Goal: Task Accomplishment & Management: Use online tool/utility

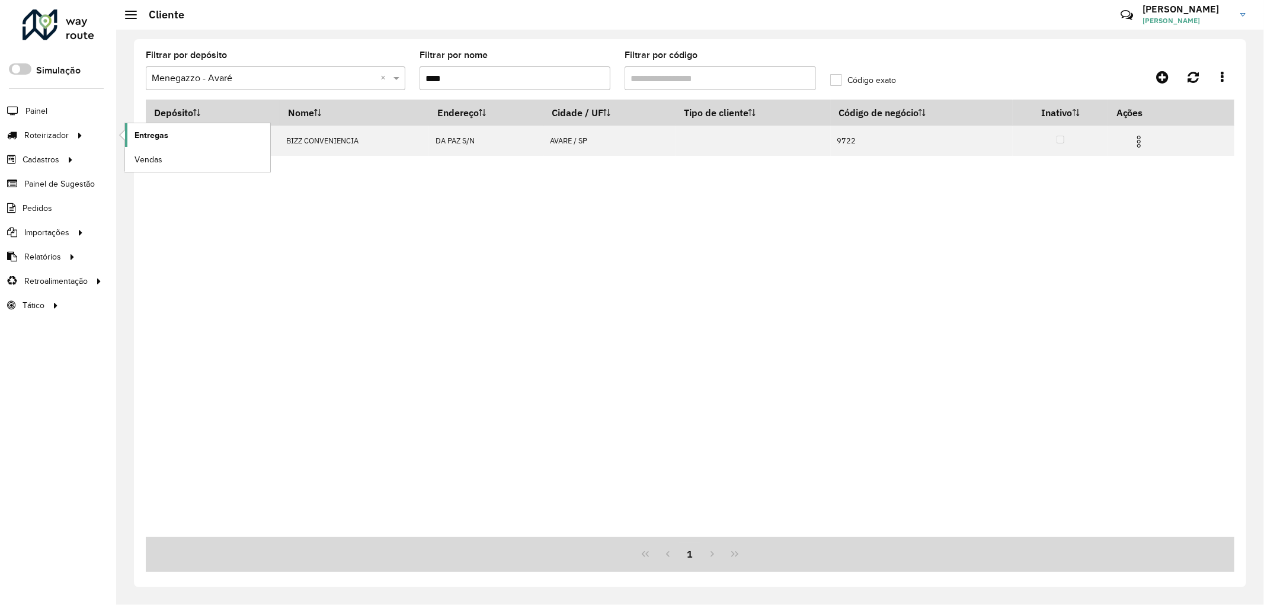
click at [151, 139] on span "Entregas" at bounding box center [152, 135] width 34 height 12
click at [79, 24] on div at bounding box center [59, 24] width 72 height 31
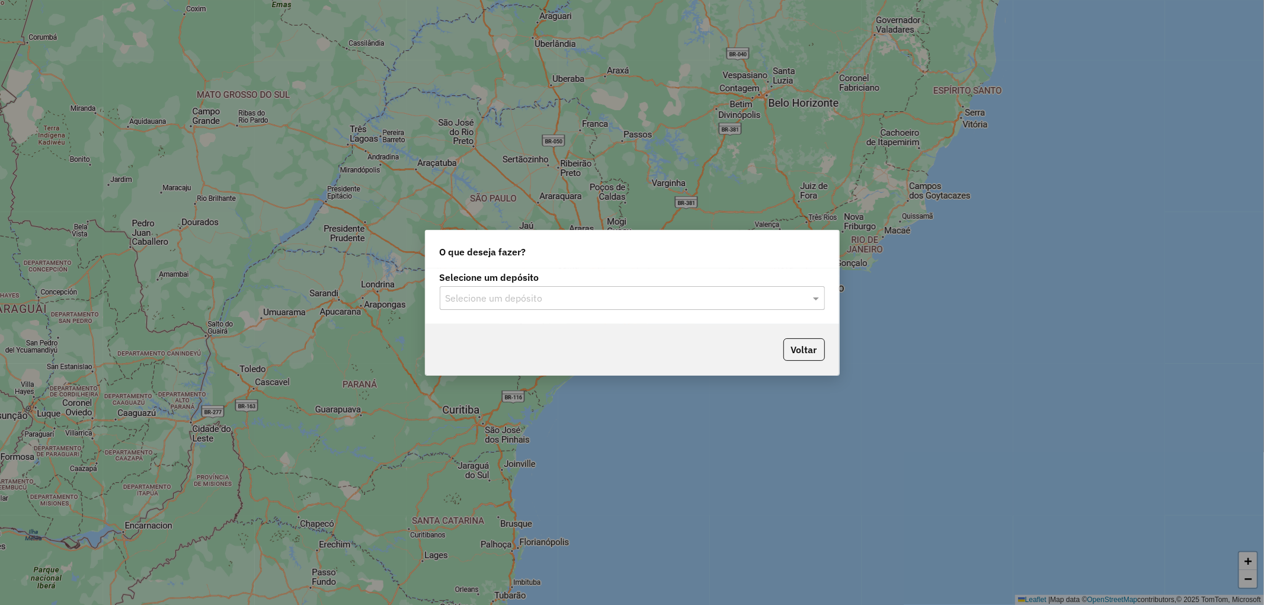
click at [488, 295] on input "text" at bounding box center [621, 299] width 350 height 14
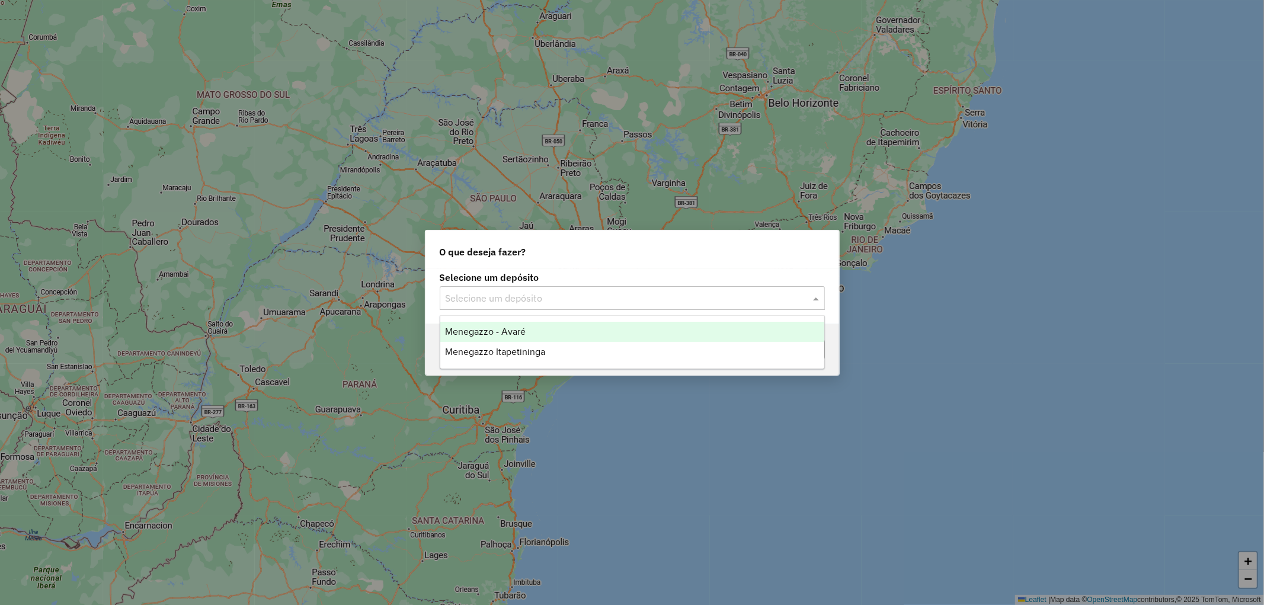
click at [501, 335] on span "Menegazzo - Avaré" at bounding box center [485, 331] width 81 height 10
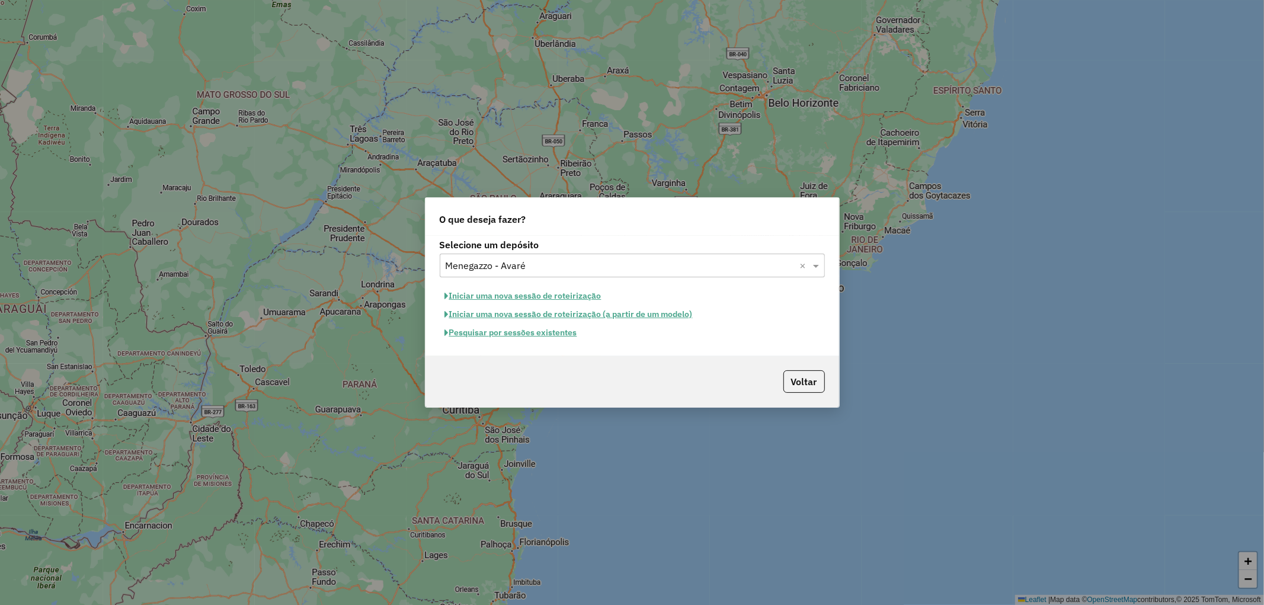
click at [517, 335] on button "Pesquisar por sessões existentes" at bounding box center [511, 333] width 143 height 18
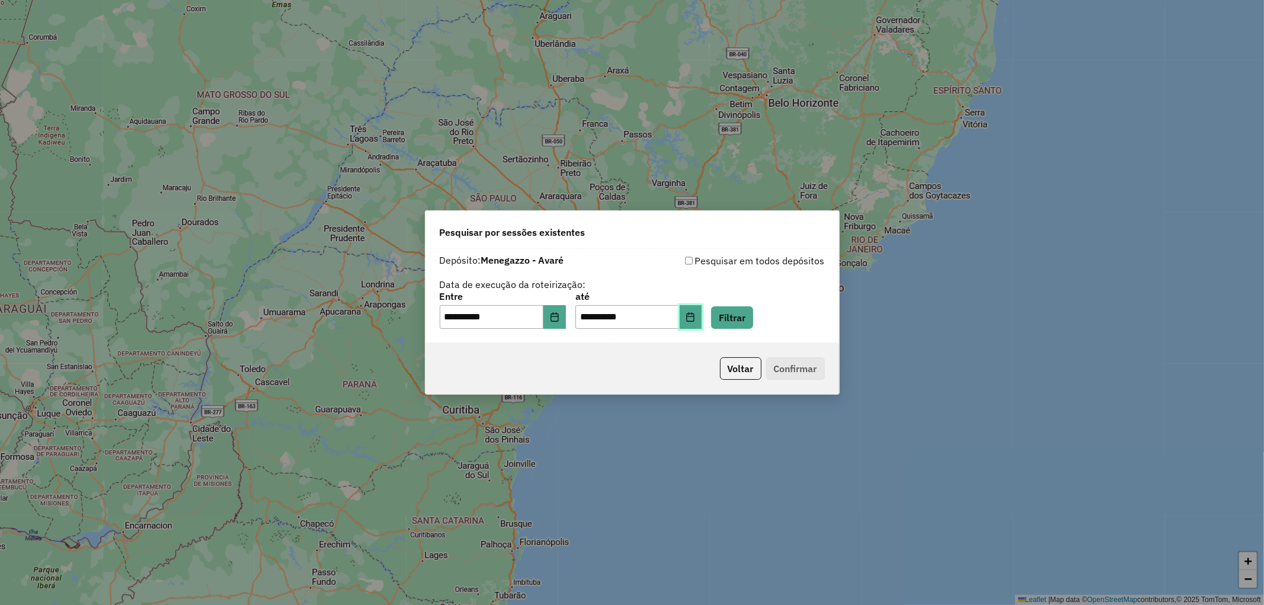
click at [695, 320] on icon "Choose Date" at bounding box center [690, 316] width 9 height 9
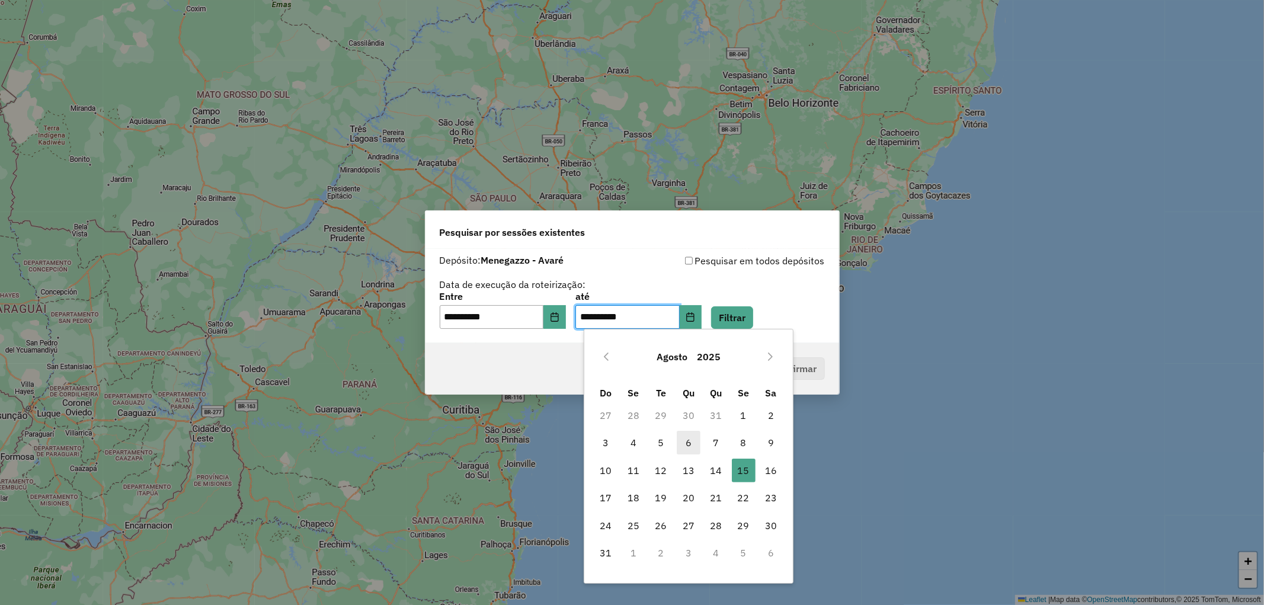
click at [686, 444] on span "6" at bounding box center [689, 443] width 24 height 24
type input "**********"
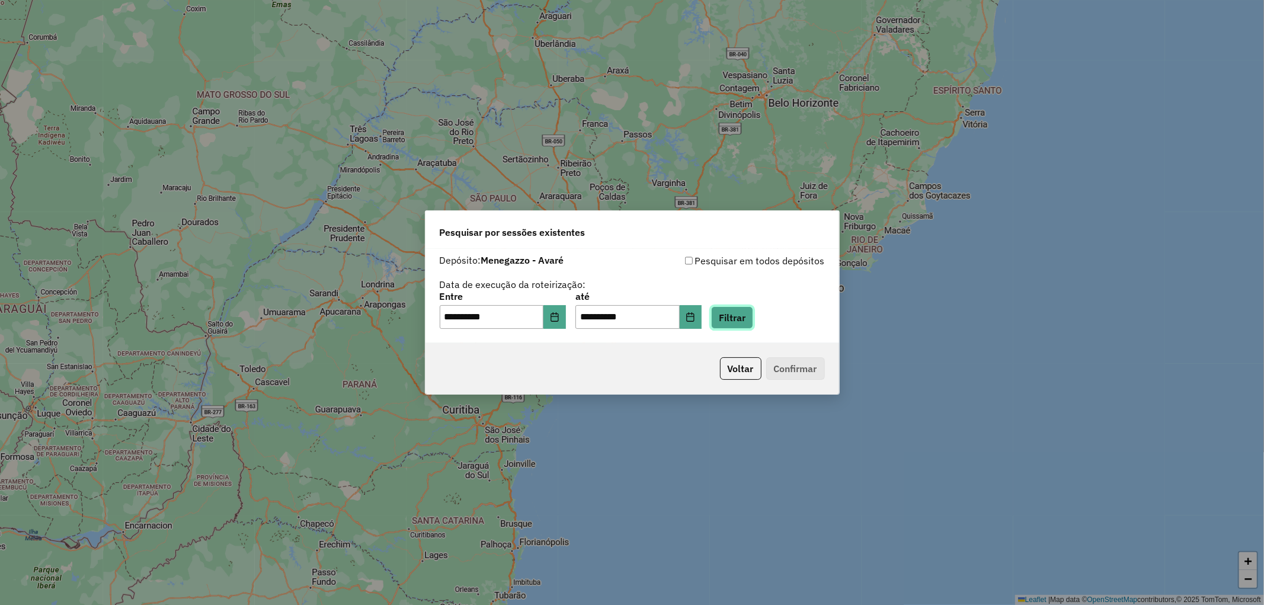
click at [744, 313] on button "Filtrar" at bounding box center [732, 317] width 42 height 23
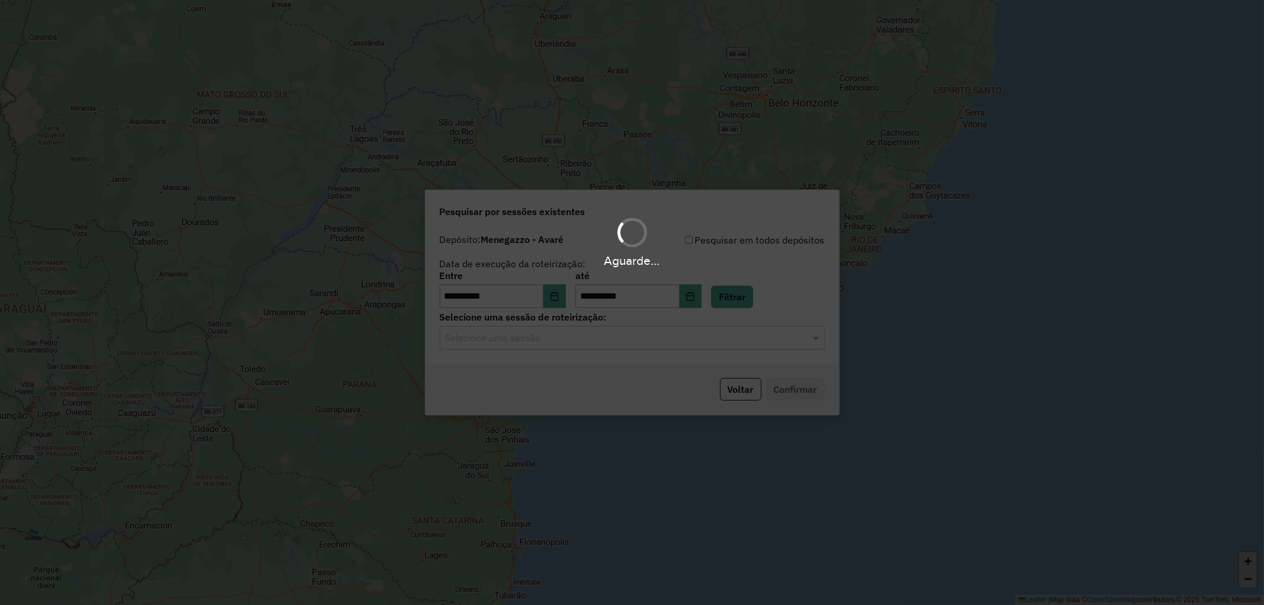
click at [652, 341] on div "Aguarde..." at bounding box center [632, 302] width 1264 height 605
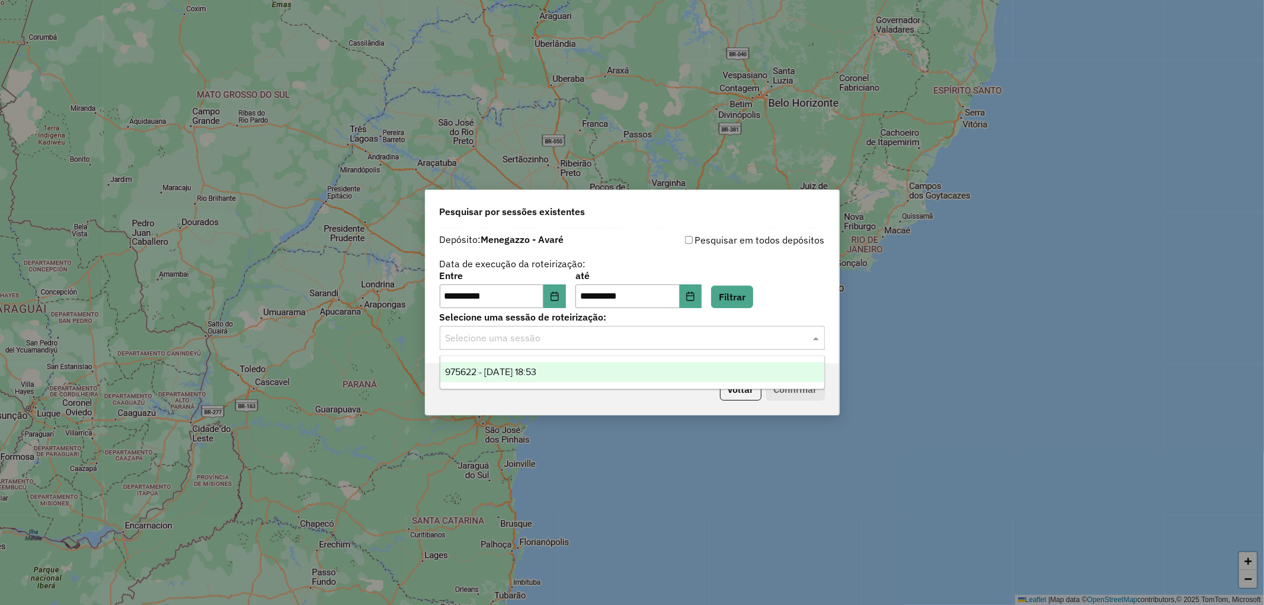
click at [647, 341] on input "text" at bounding box center [621, 338] width 350 height 14
click at [646, 370] on div "975622 - [DATE] 18:53" at bounding box center [632, 372] width 384 height 20
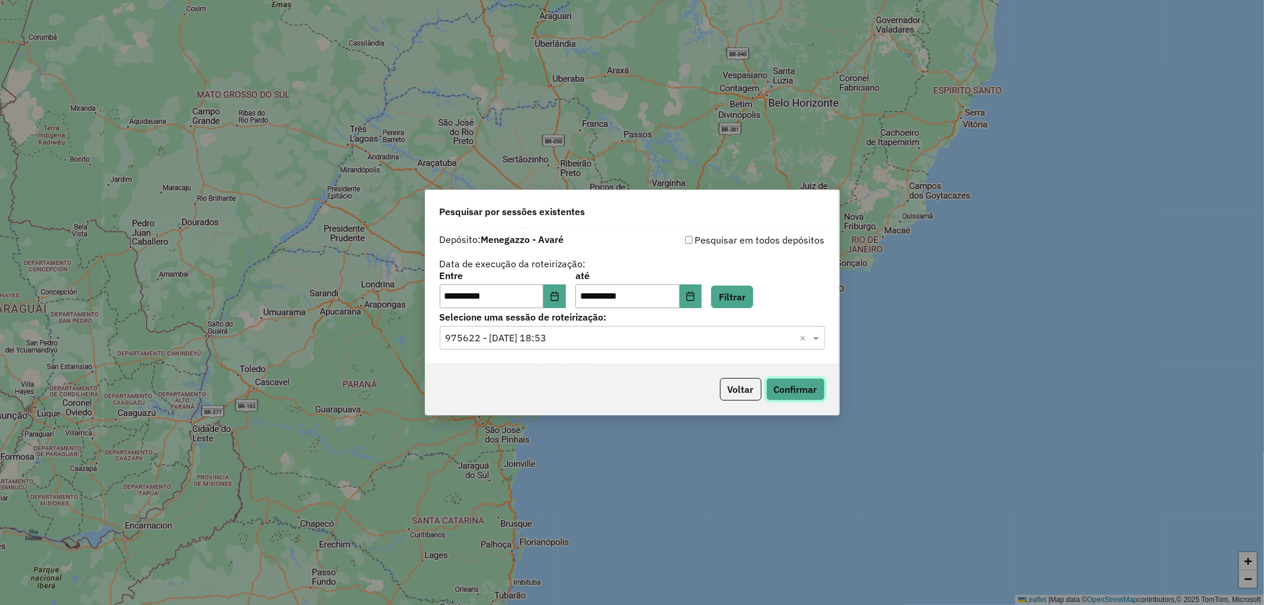
click at [781, 386] on button "Confirmar" at bounding box center [795, 389] width 59 height 23
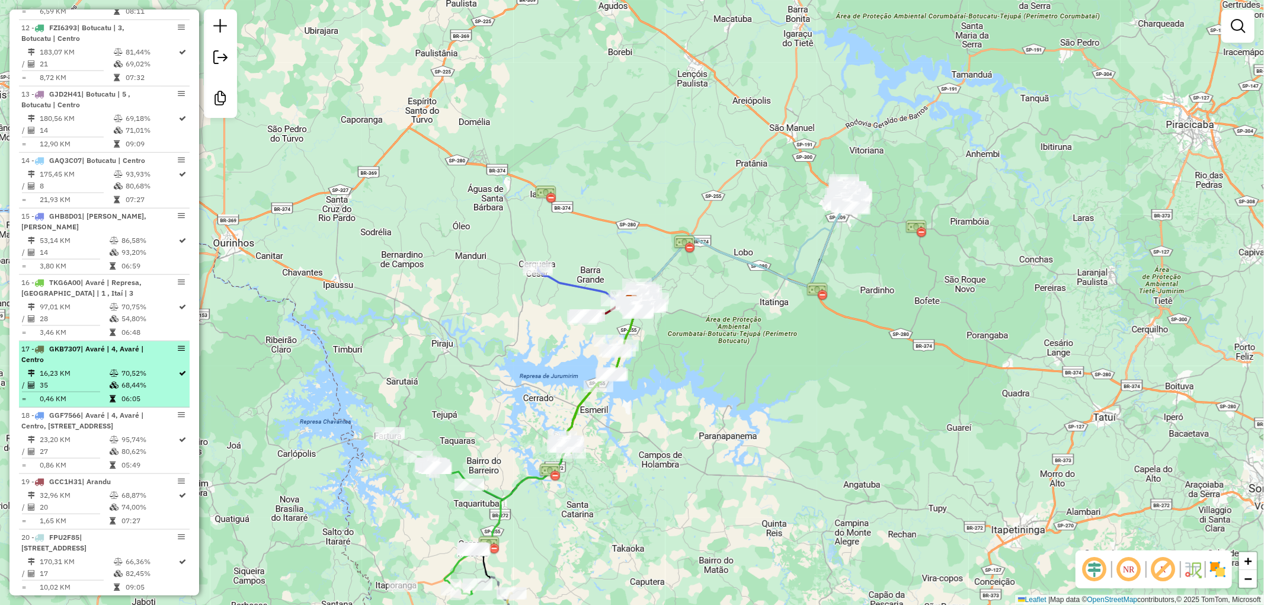
scroll to position [1317, 0]
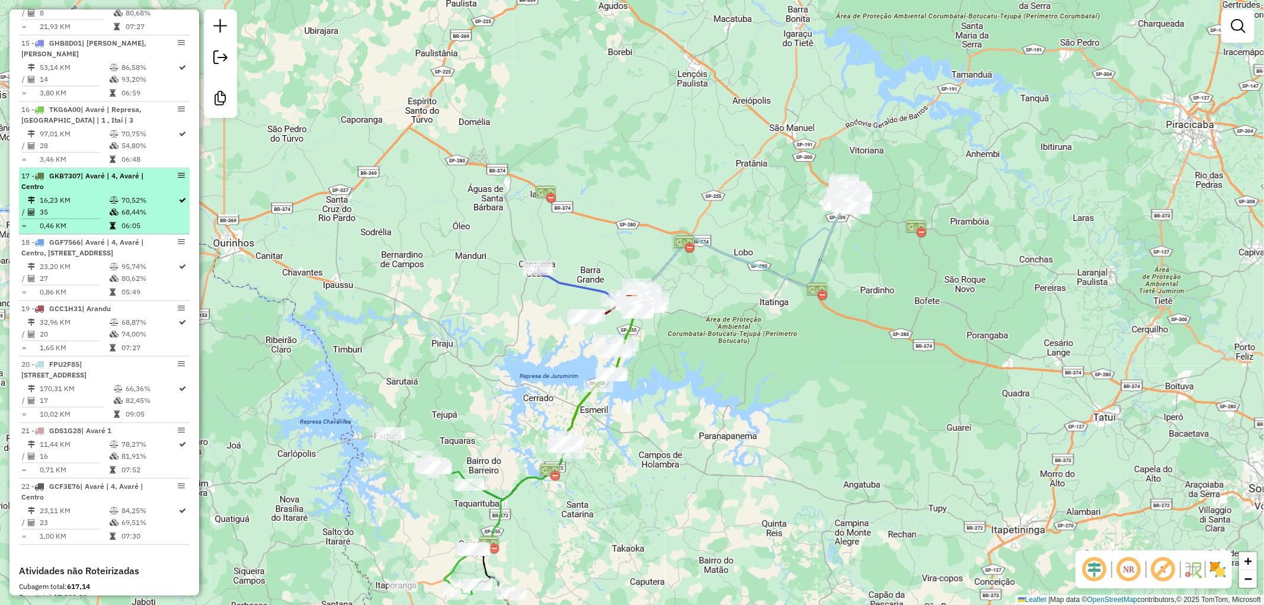
click at [50, 192] on div "17 - GKB7307 | Avaré | 4, Avaré | Centro" at bounding box center [84, 181] width 126 height 21
select select "**********"
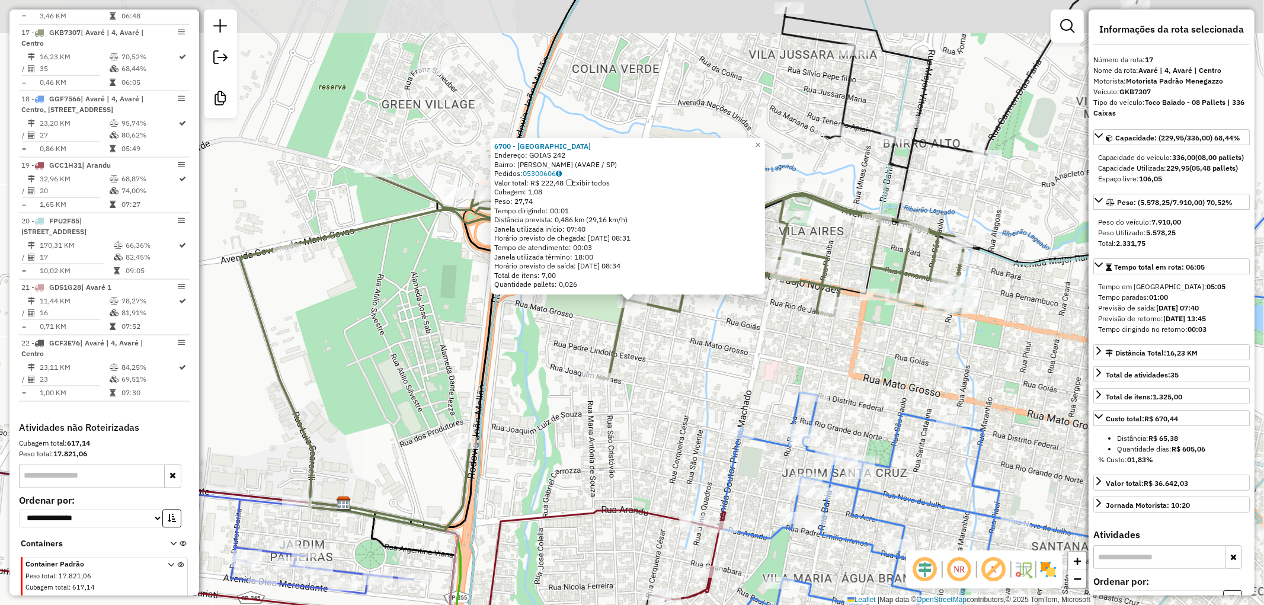
scroll to position [1472, 0]
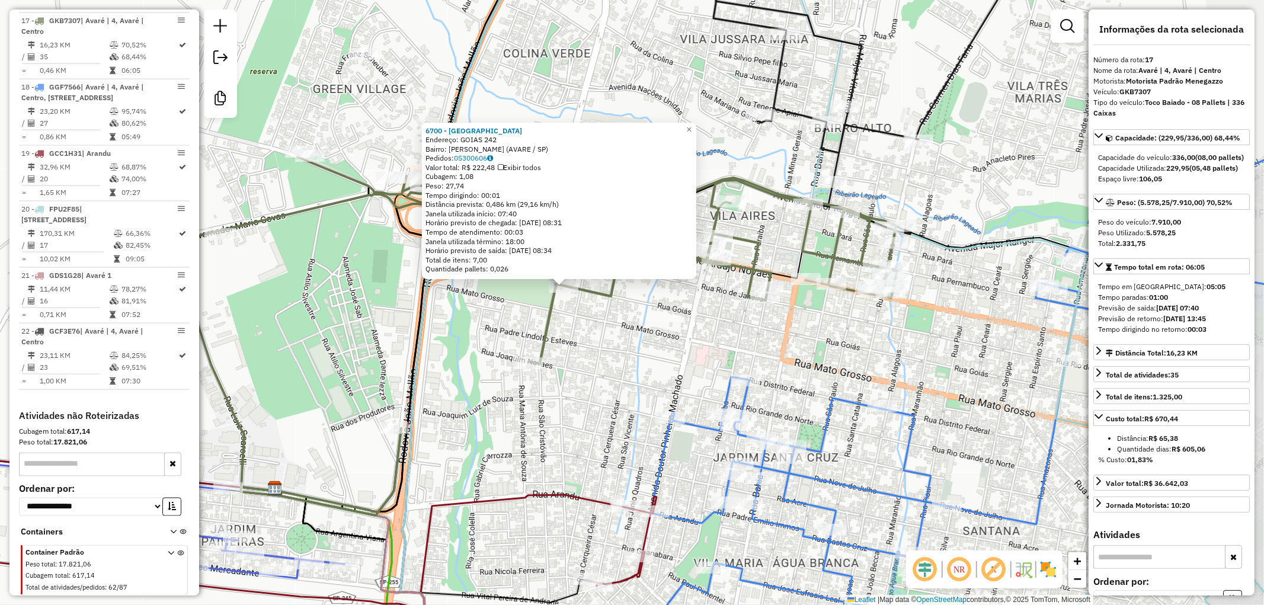
drag, startPoint x: 922, startPoint y: 353, endPoint x: 853, endPoint y: 338, distance: 70.4
click at [853, 338] on div "6700 - CASA DAS FLORES CAFE Endereço: GOIAS 242 Bairro: PINHEIRO MACHADO (AVARE…" at bounding box center [632, 302] width 1264 height 605
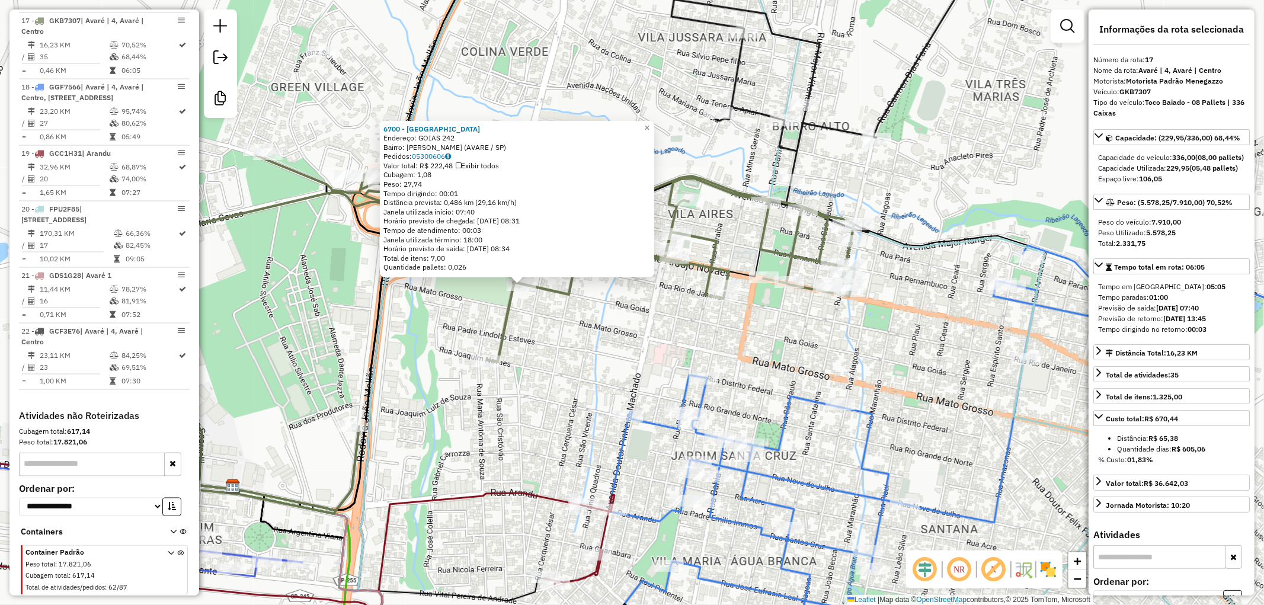
drag, startPoint x: 707, startPoint y: 331, endPoint x: 659, endPoint y: 329, distance: 47.4
click at [660, 329] on div "6700 - CASA DAS FLORES CAFE Endereço: GOIAS 242 Bairro: PINHEIRO MACHADO (AVARE…" at bounding box center [632, 302] width 1264 height 605
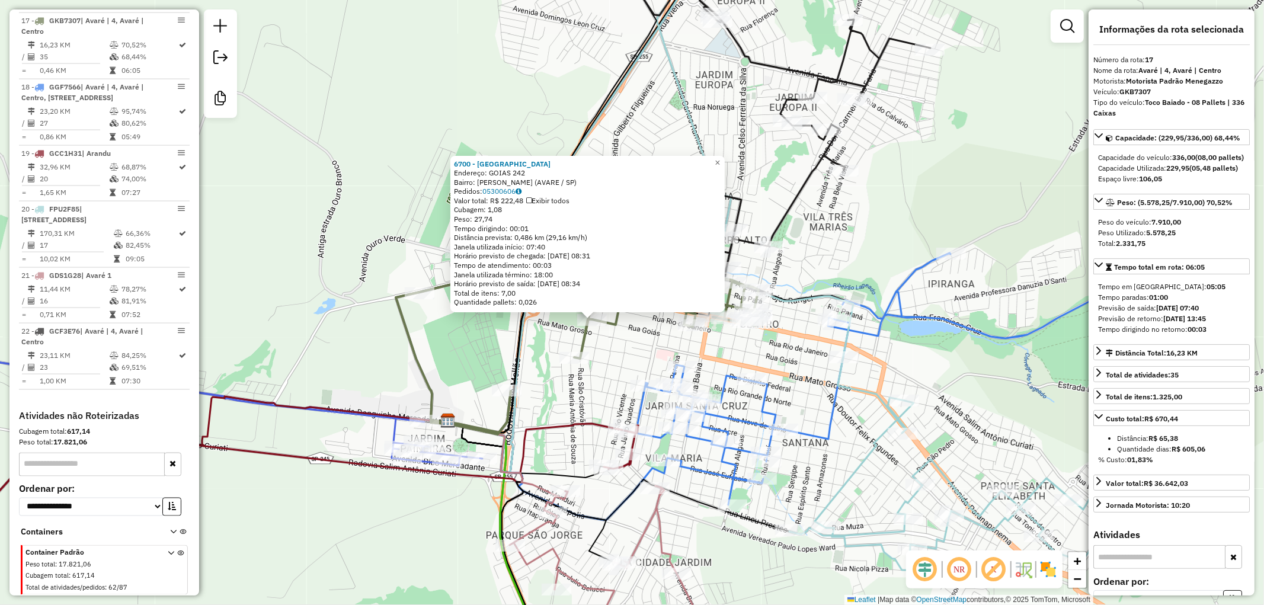
drag, startPoint x: 304, startPoint y: 279, endPoint x: 284, endPoint y: 282, distance: 19.8
click at [304, 278] on div "6700 - CASA DAS FLORES CAFE Endereço: GOIAS 242 Bairro: PINHEIRO MACHADO (AVARE…" at bounding box center [632, 302] width 1264 height 605
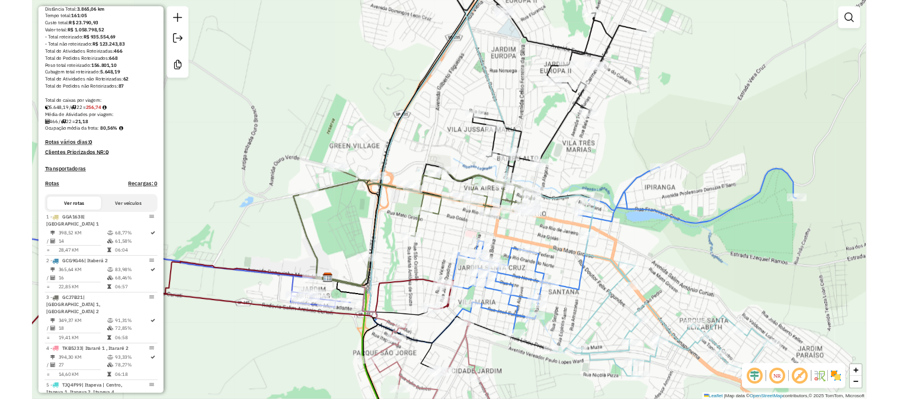
scroll to position [0, 0]
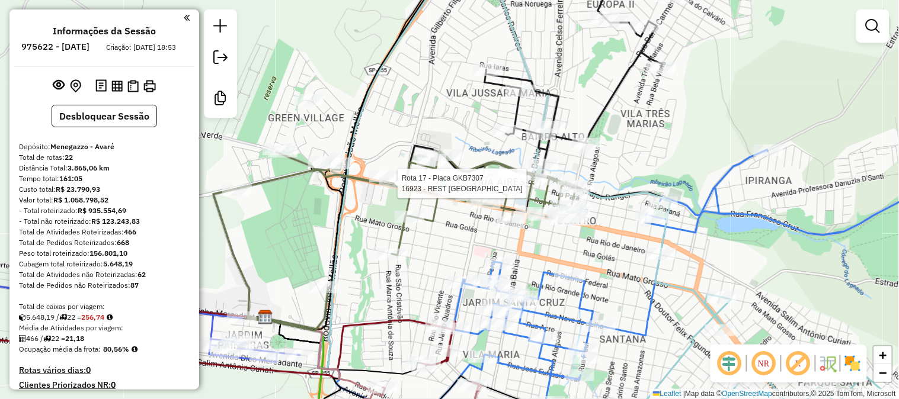
select select "**********"
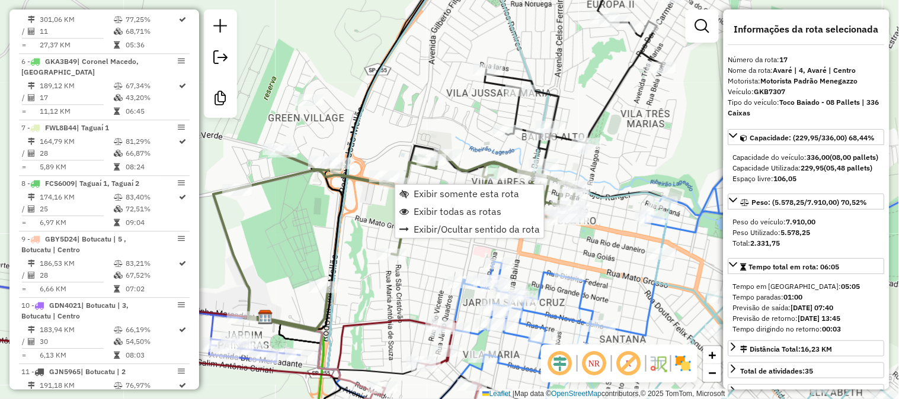
scroll to position [1484, 0]
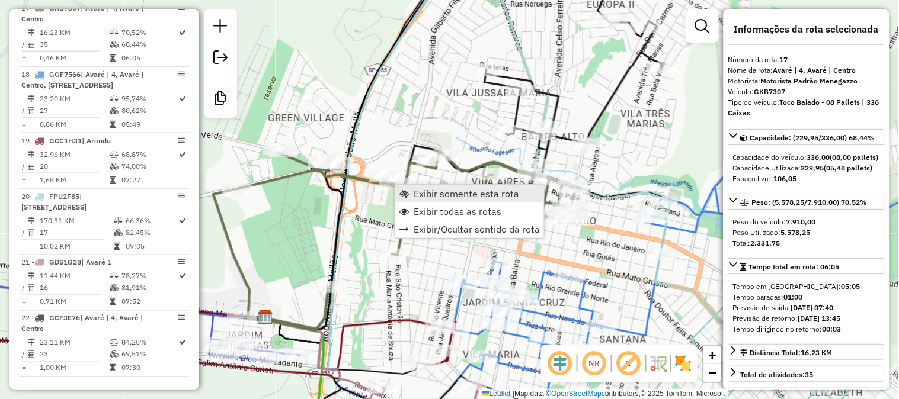
click at [452, 192] on span "Exibir somente esta rota" at bounding box center [466, 193] width 105 height 9
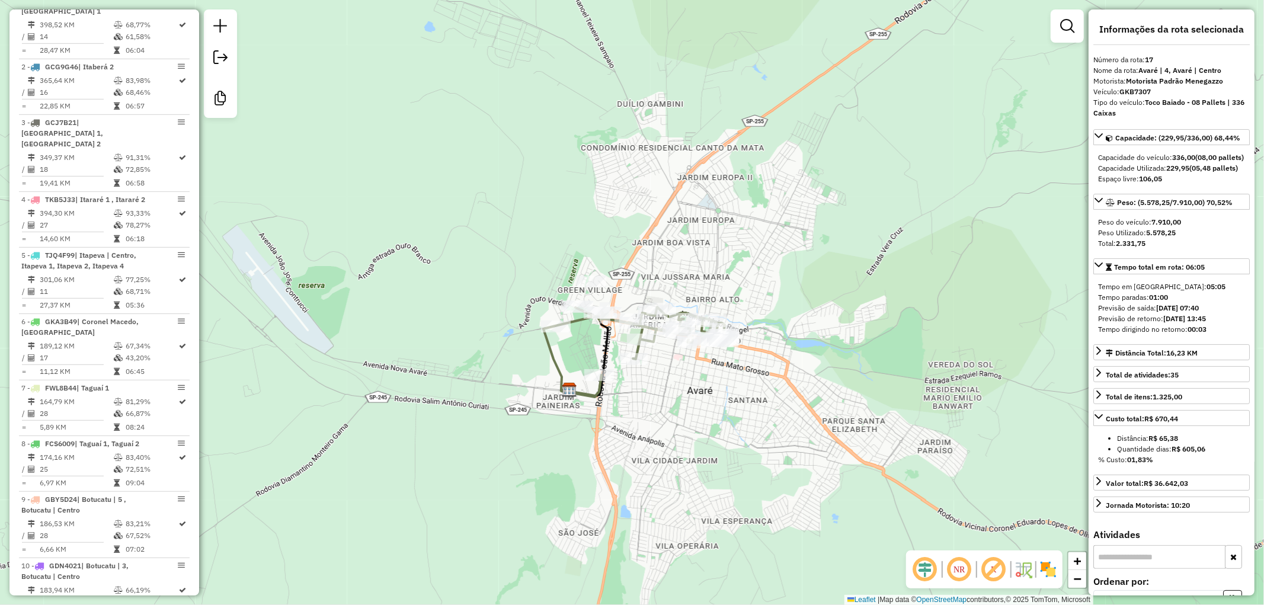
scroll to position [526, 0]
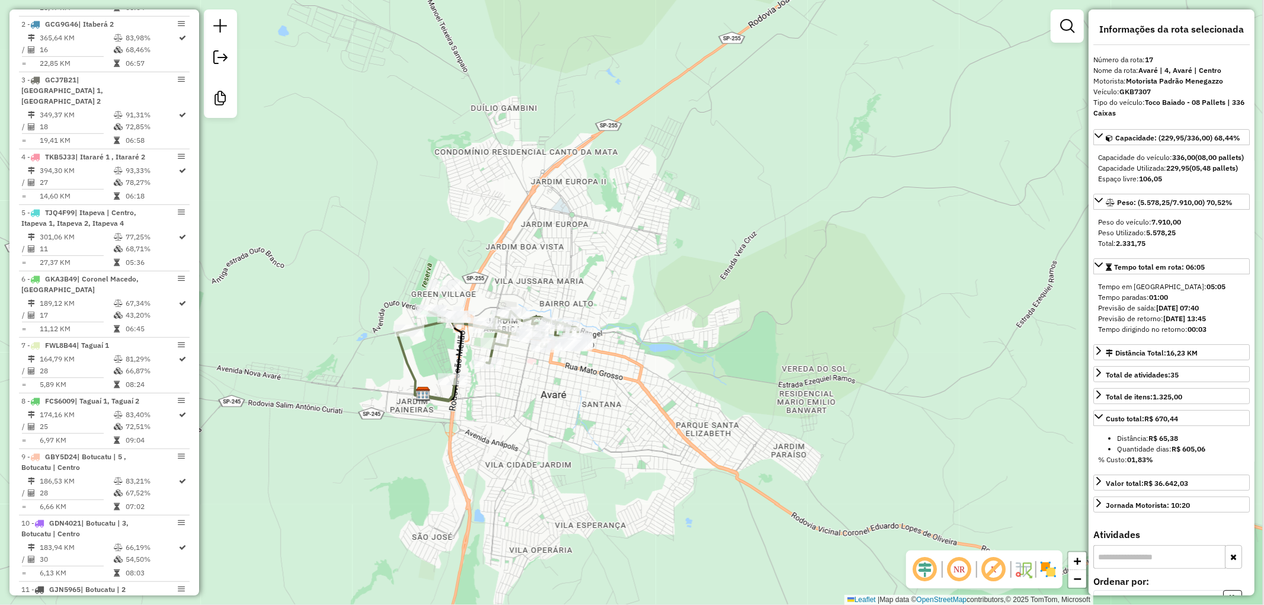
drag, startPoint x: 445, startPoint y: 358, endPoint x: 292, endPoint y: 361, distance: 153.5
click at [291, 361] on div "Janela de atendimento Grade de atendimento Capacidade Transportadoras Veículos …" at bounding box center [632, 302] width 1264 height 605
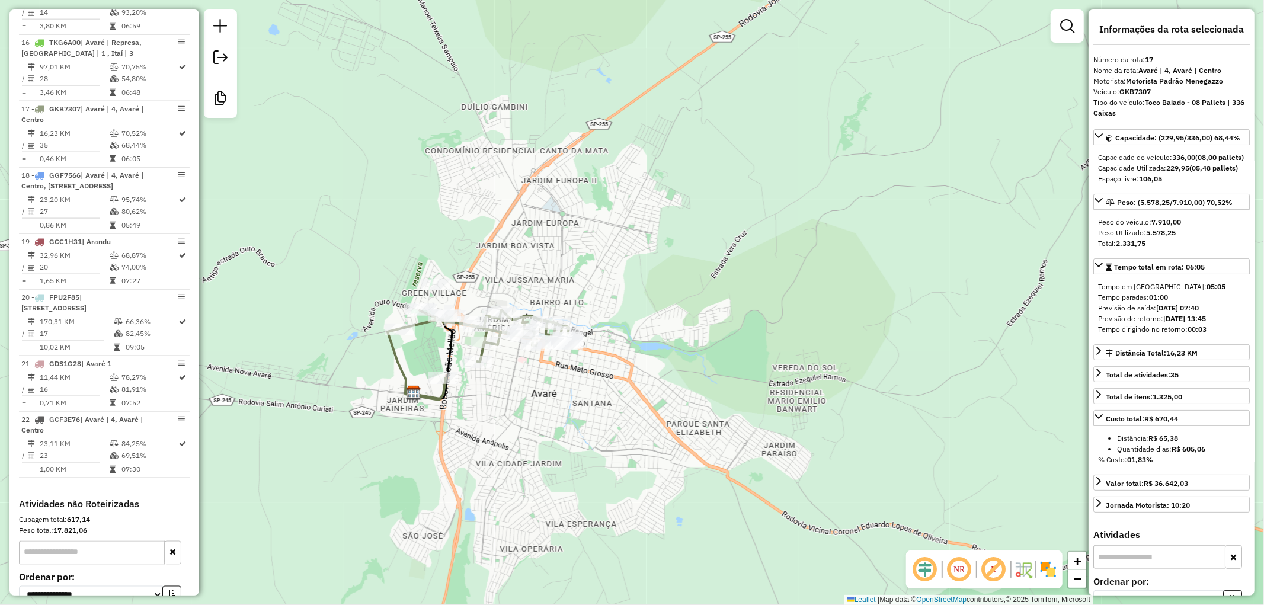
scroll to position [1471, 0]
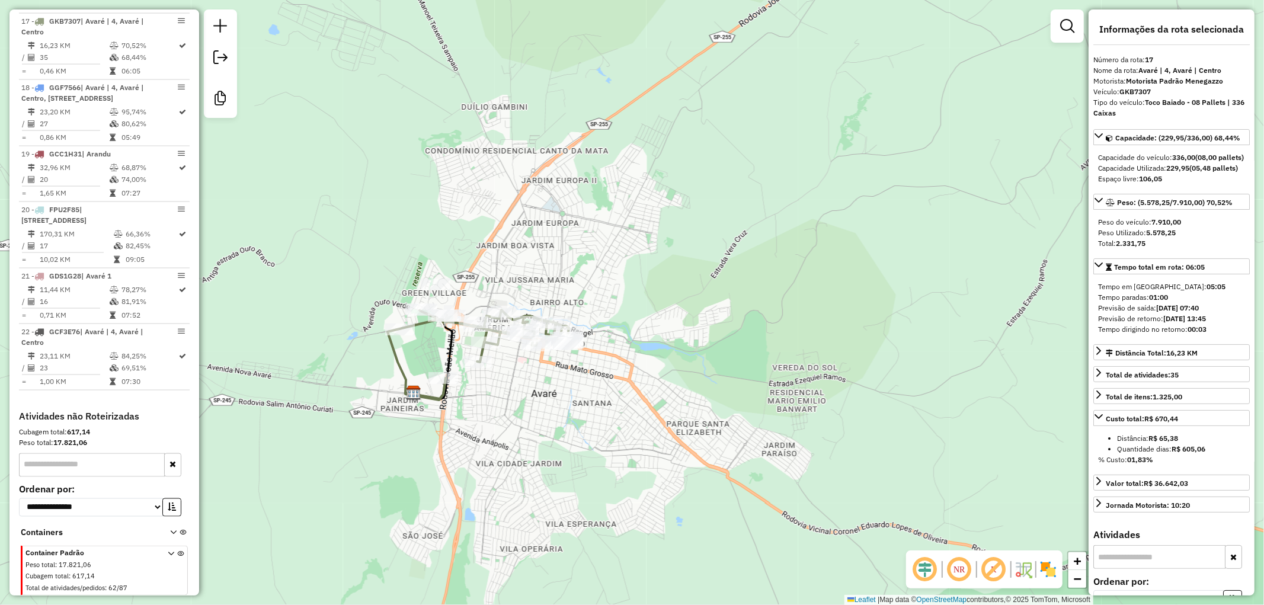
click at [180, 531] on icon at bounding box center [183, 535] width 7 height 11
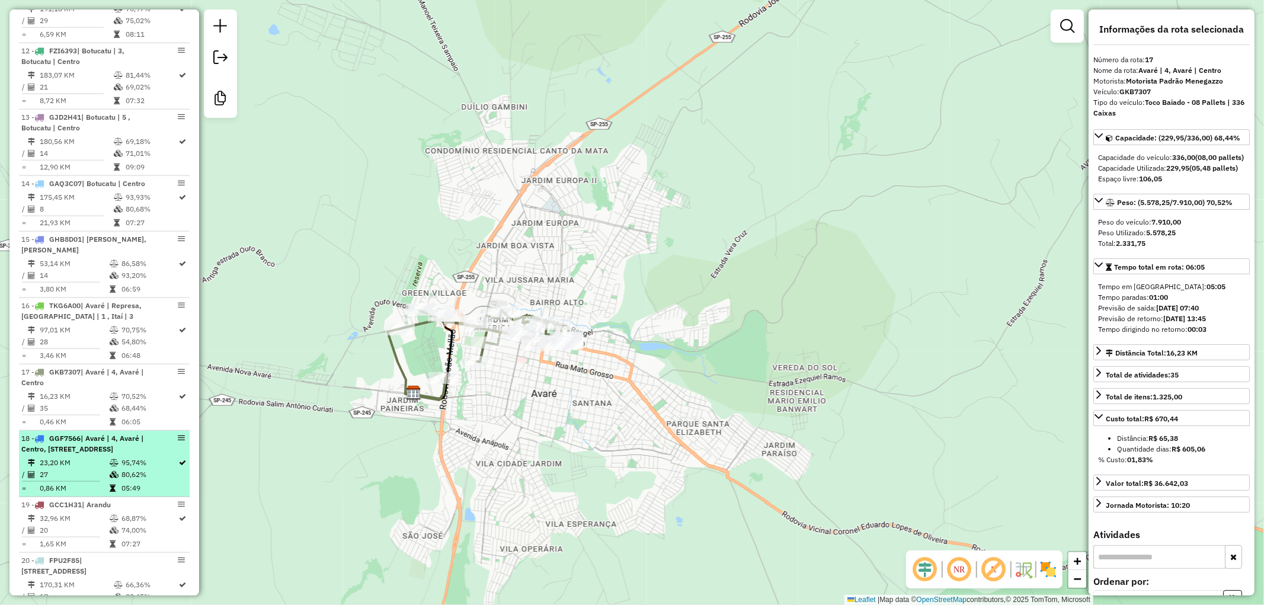
scroll to position [1295, 0]
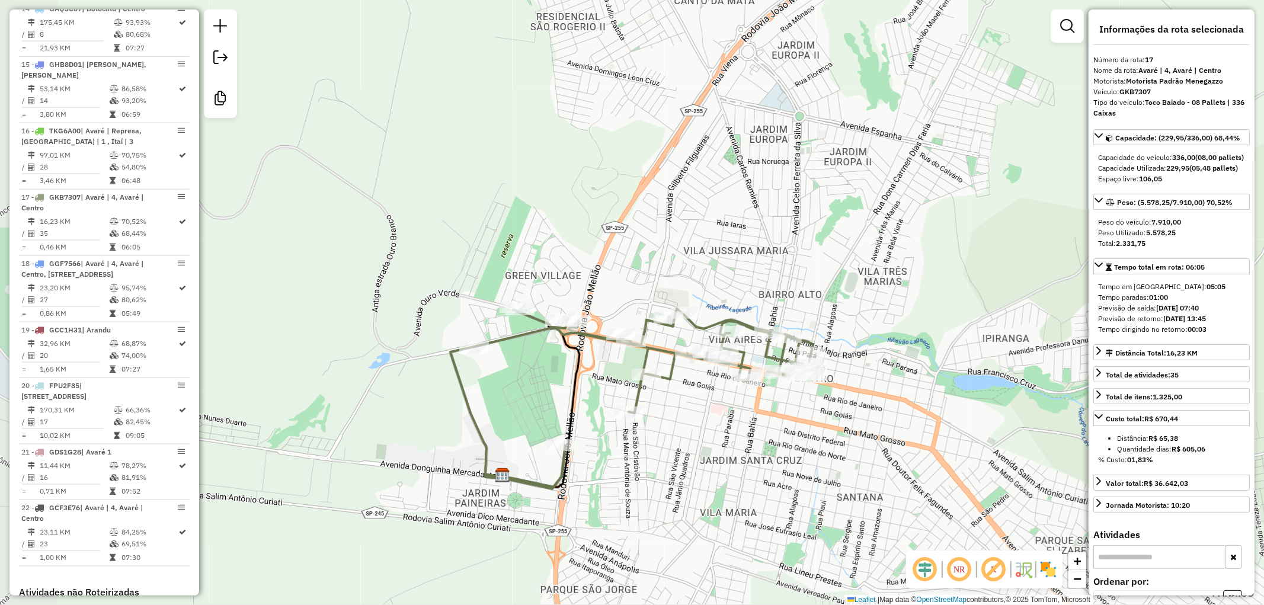
drag, startPoint x: 537, startPoint y: 259, endPoint x: 902, endPoint y: 255, distance: 365.0
click at [907, 257] on div "Janela de atendimento Grade de atendimento Capacidade Transportadoras Veículos …" at bounding box center [632, 302] width 1264 height 605
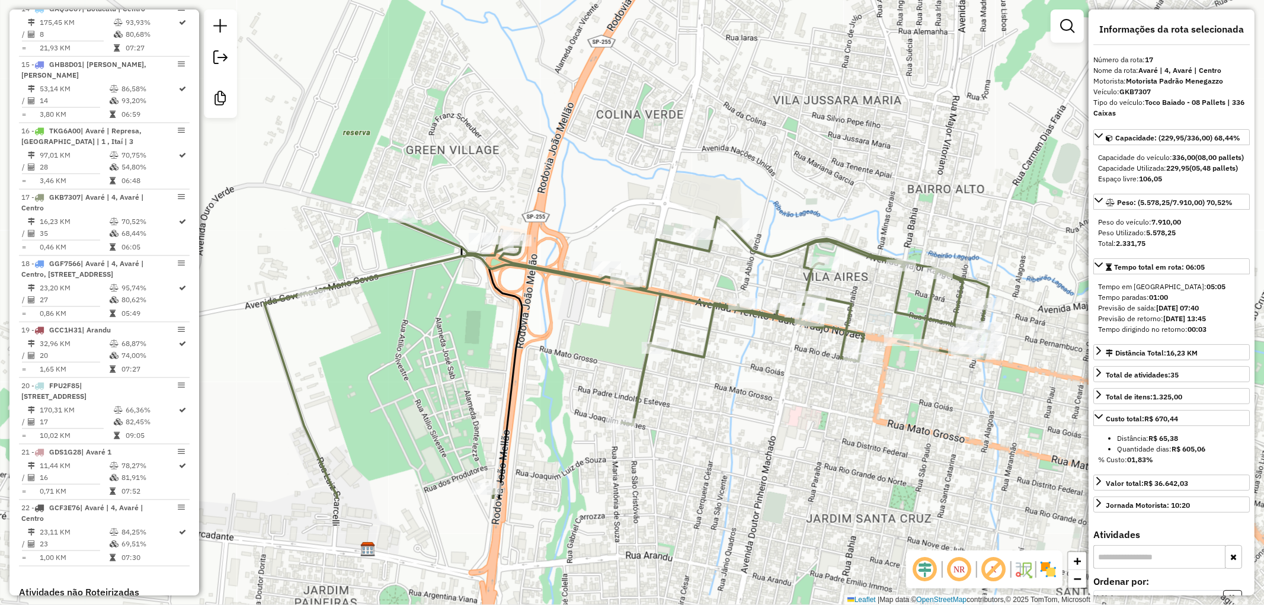
drag, startPoint x: 715, startPoint y: 238, endPoint x: 856, endPoint y: 72, distance: 218.6
click at [856, 72] on div "Janela de atendimento Grade de atendimento Capacidade Transportadoras Veículos …" at bounding box center [632, 302] width 1264 height 605
